Goal: Transaction & Acquisition: Purchase product/service

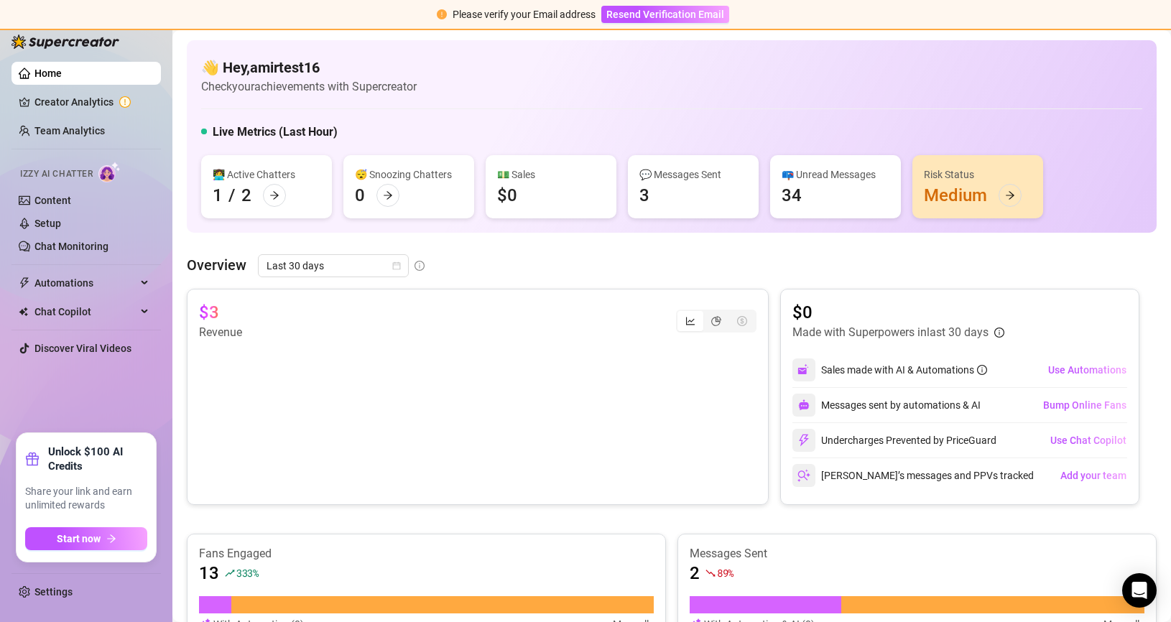
click at [709, 76] on div "👋 Hey, amirtest16 Check your achievements with Supercreator" at bounding box center [671, 76] width 941 height 38
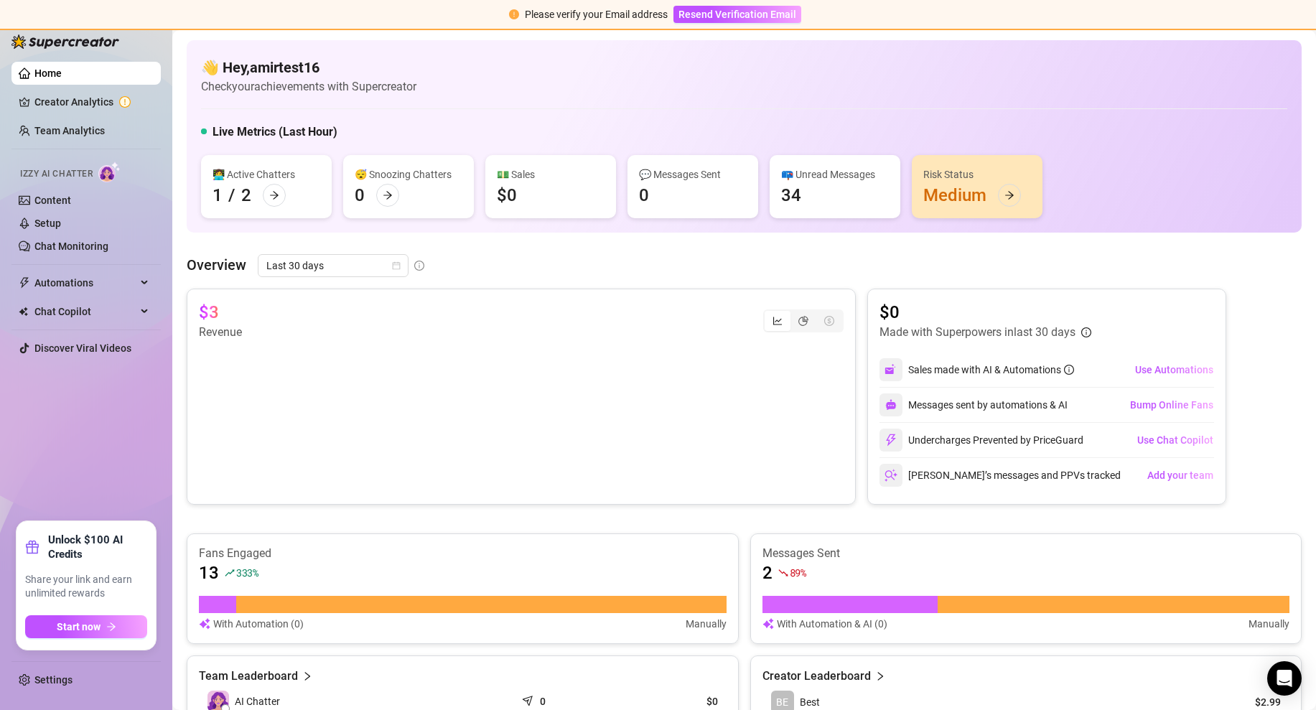
click at [90, 435] on ul "Home Creator Analytics Team Analytics Izzy AI Chatter Content Setup Chat Monito…" at bounding box center [85, 286] width 149 height 460
click at [108, 317] on span "Chat Copilot" at bounding box center [85, 311] width 102 height 23
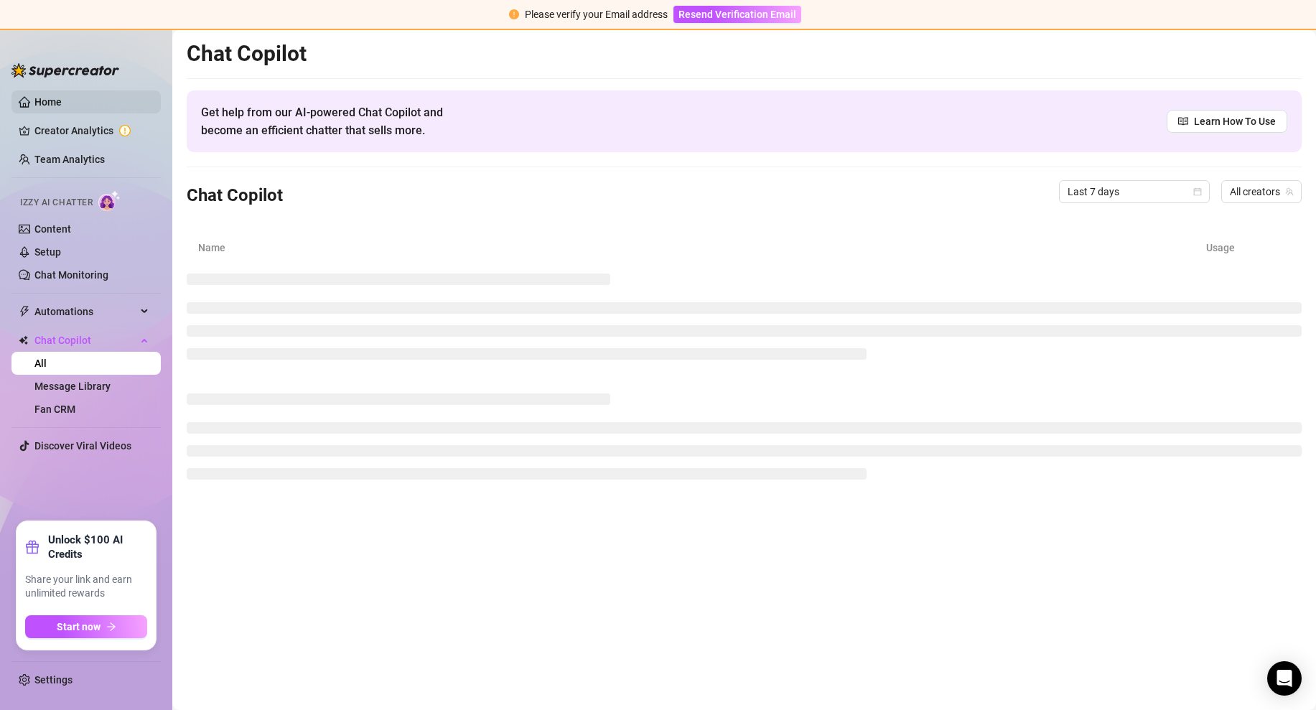
click at [62, 107] on link "Home" at bounding box center [47, 101] width 27 height 11
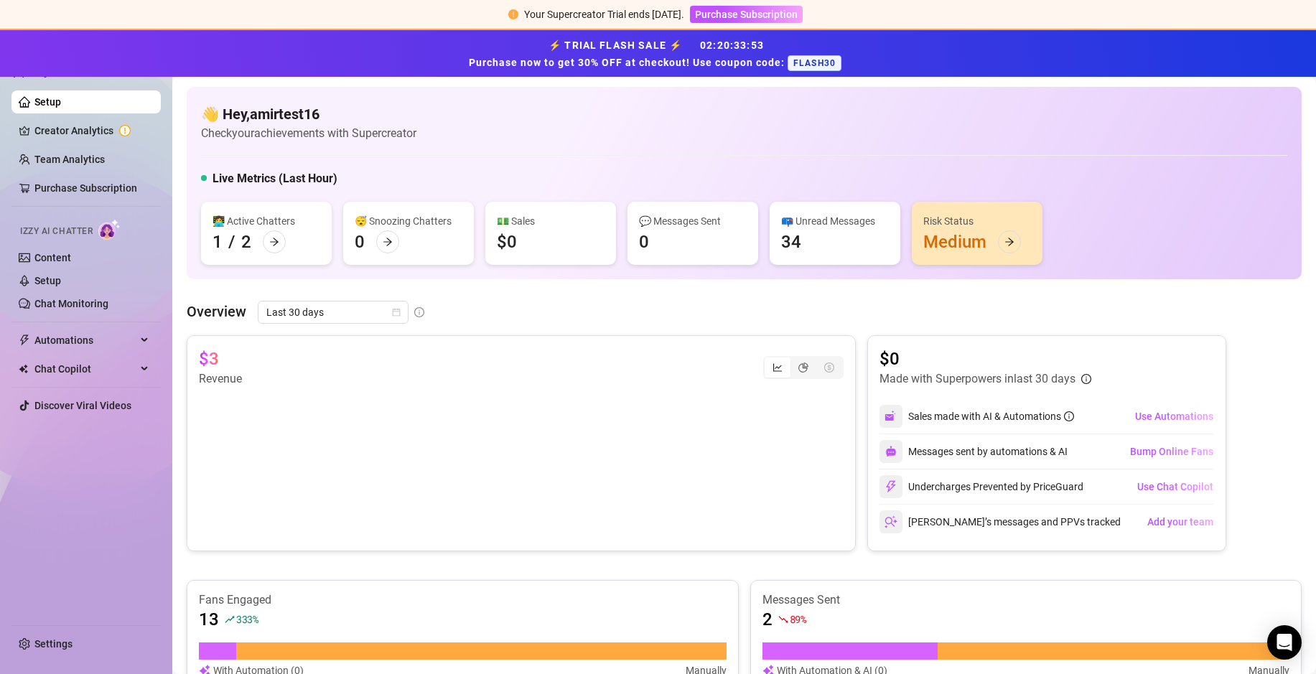
click at [515, 188] on div "Live Metrics (Last Hour)" at bounding box center [744, 181] width 1087 height 23
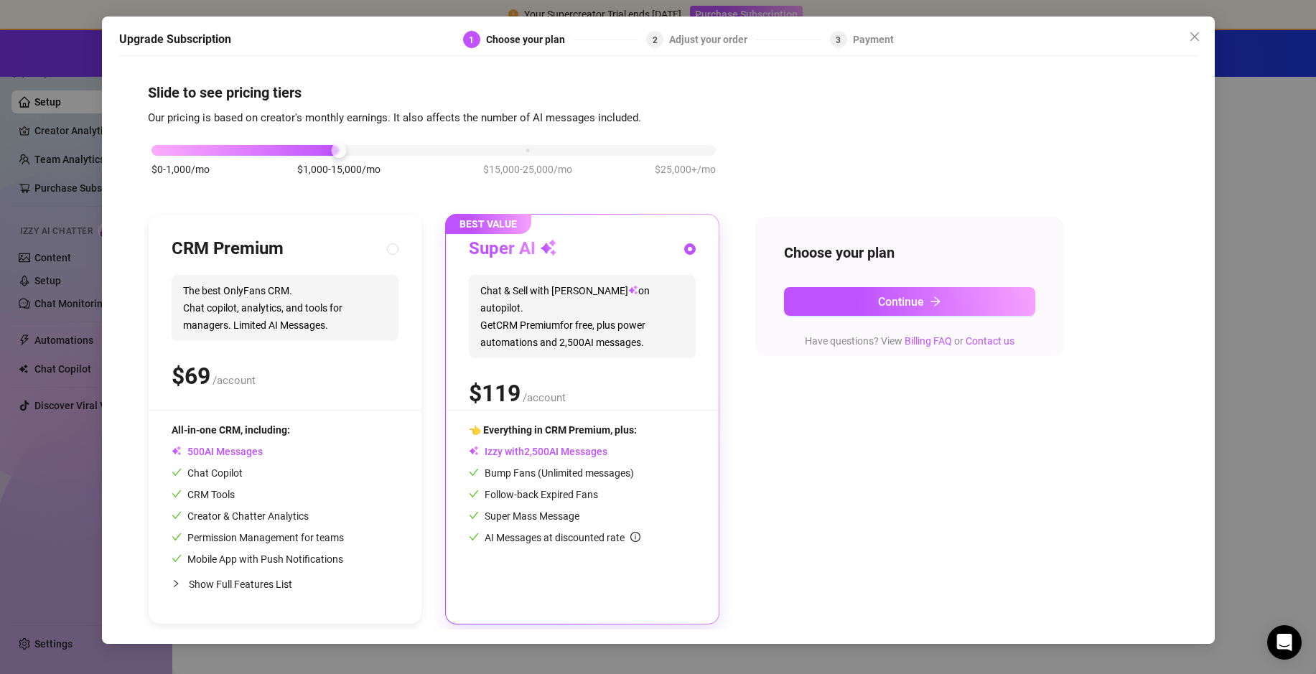
click at [1170, 193] on div "Upgrade Subscription 1 Choose your plan 2 Adjust your order 3 Payment Slide to …" at bounding box center [658, 337] width 1316 height 674
click at [1170, 194] on div "Upgrade Subscription 1 Choose your plan 2 Adjust your order 3 Payment Slide to …" at bounding box center [658, 337] width 1316 height 674
